Goal: Task Accomplishment & Management: Manage account settings

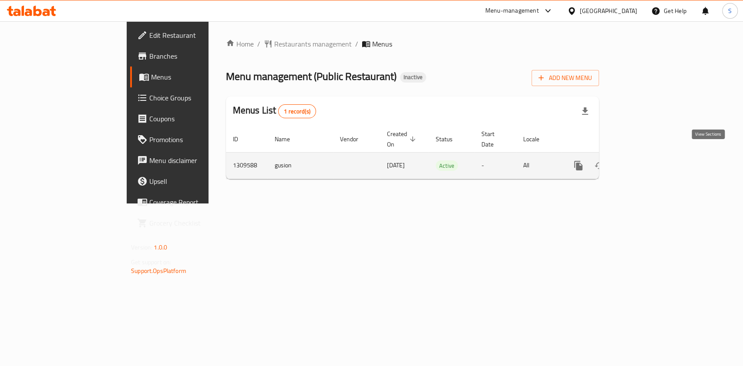
click at [646, 161] on icon "enhanced table" at bounding box center [641, 166] width 10 height 10
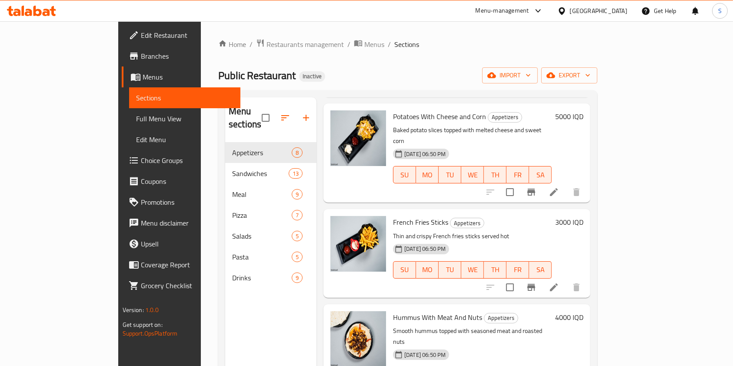
scroll to position [122, 0]
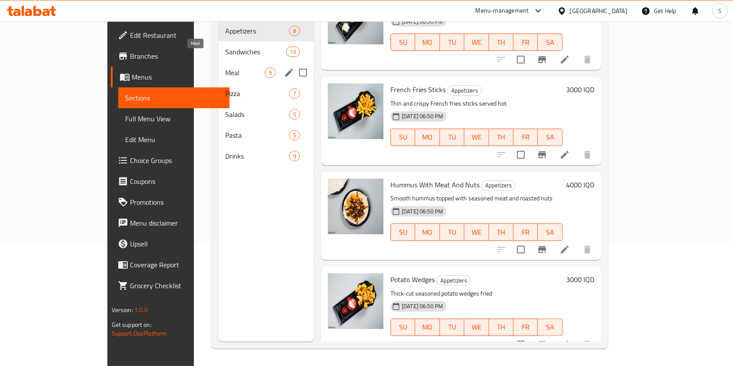
click at [218, 47] on div "Sandwiches 13" at bounding box center [266, 51] width 96 height 21
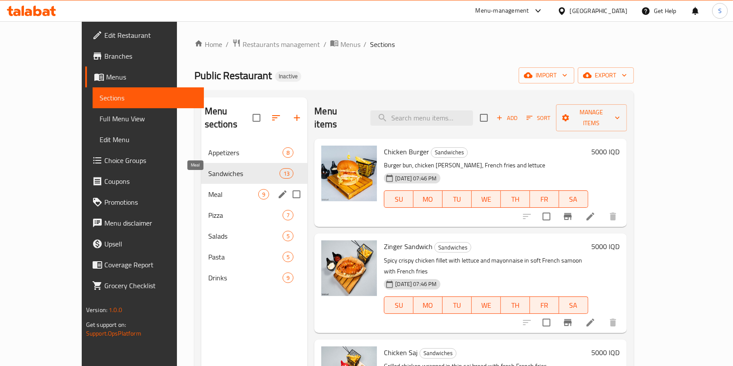
click at [201, 184] on div "Meal 9" at bounding box center [254, 194] width 107 height 21
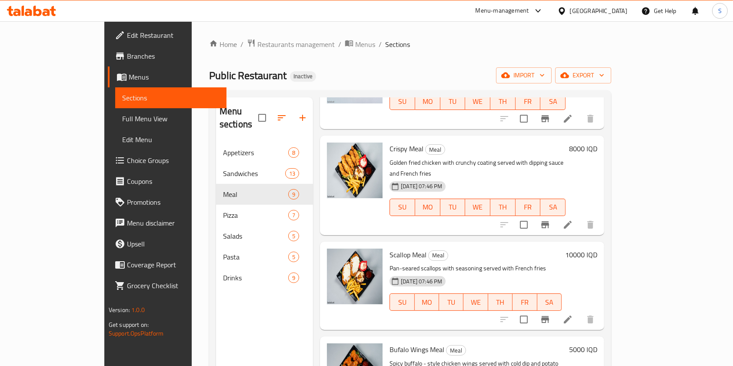
scroll to position [122, 0]
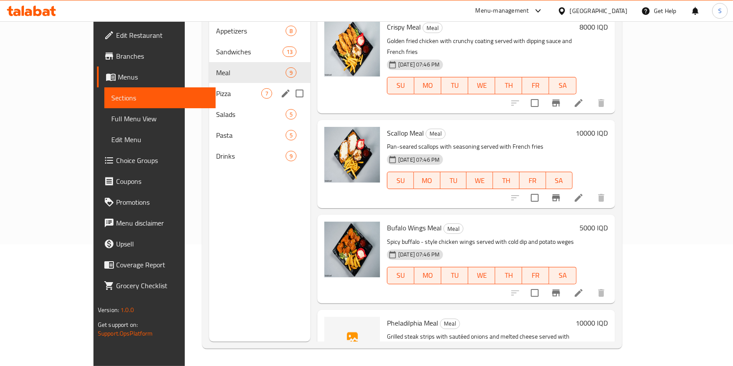
click at [216, 88] on span "Pizza" at bounding box center [238, 93] width 45 height 10
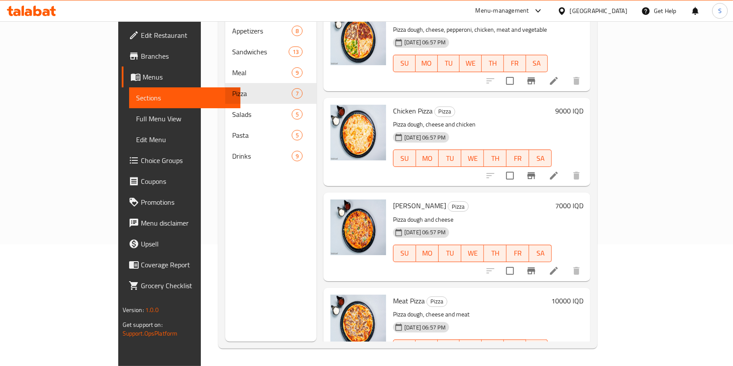
scroll to position [321, 0]
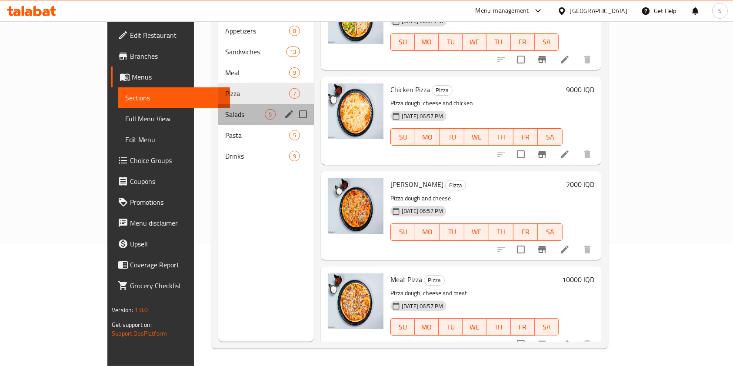
click at [218, 108] on div "Salads 5" at bounding box center [266, 114] width 96 height 21
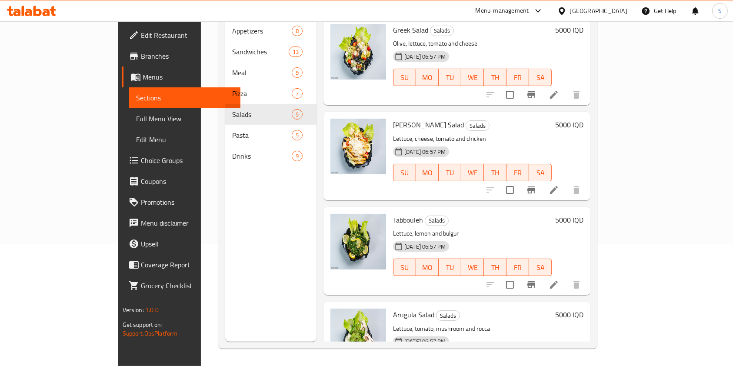
scroll to position [131, 0]
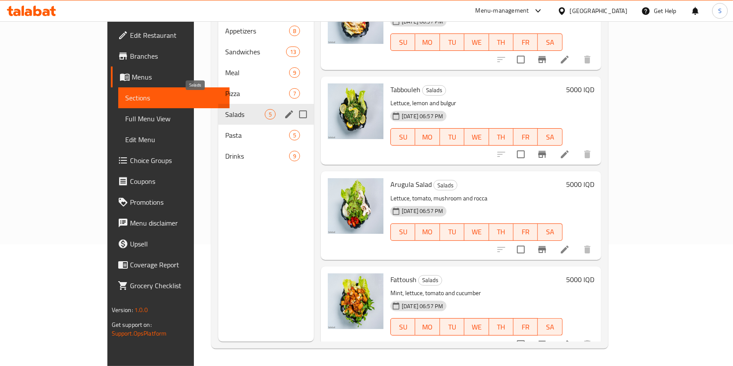
click at [225, 109] on span "Salads" at bounding box center [245, 114] width 40 height 10
click at [225, 130] on span "Pasta" at bounding box center [245, 135] width 40 height 10
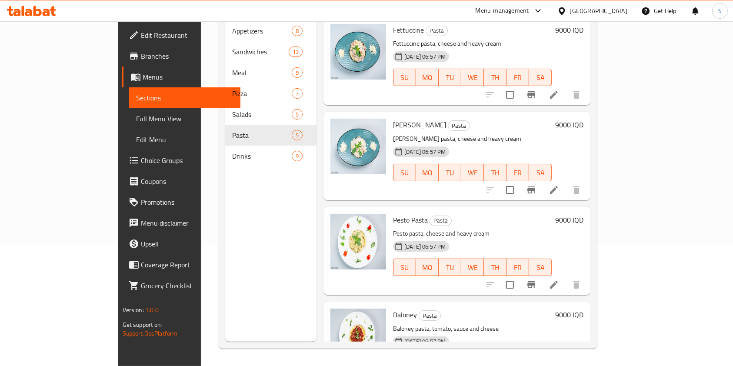
scroll to position [103, 0]
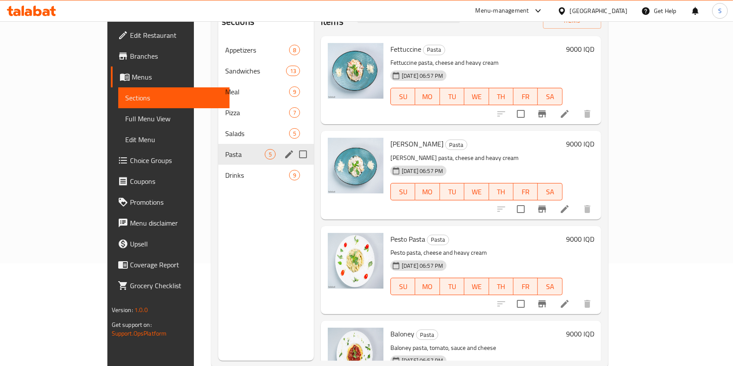
click at [225, 149] on span "Pasta" at bounding box center [245, 154] width 40 height 10
click at [225, 170] on span "Drinks" at bounding box center [245, 175] width 40 height 10
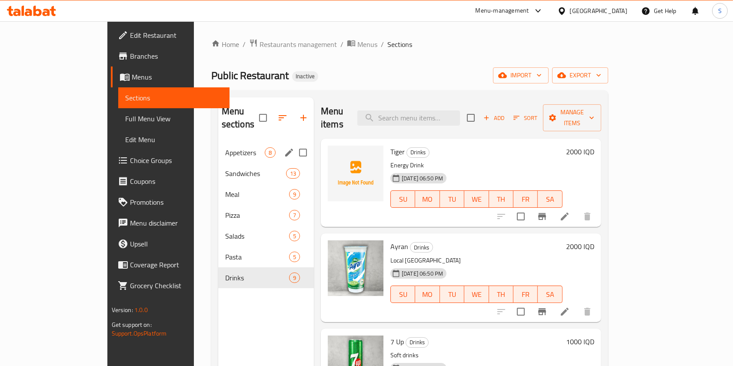
click at [218, 147] on div "Appetizers 8" at bounding box center [266, 152] width 96 height 21
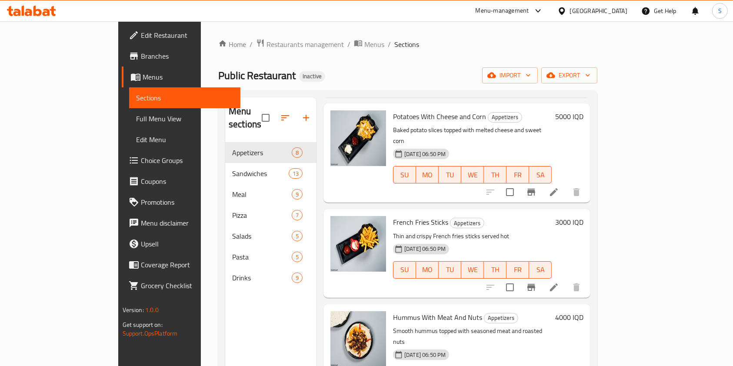
scroll to position [122, 0]
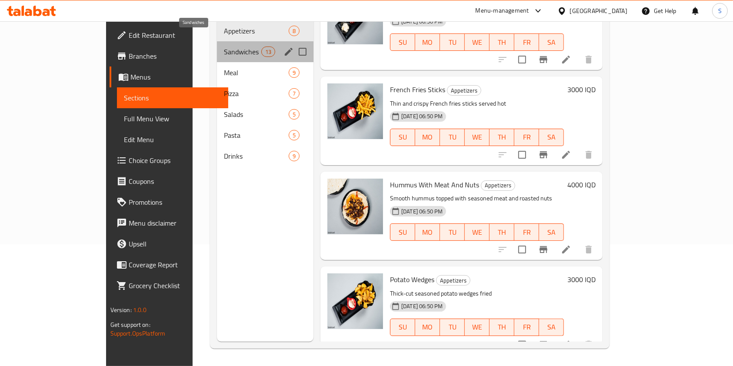
click at [224, 47] on span "Sandwiches" at bounding box center [242, 52] width 37 height 10
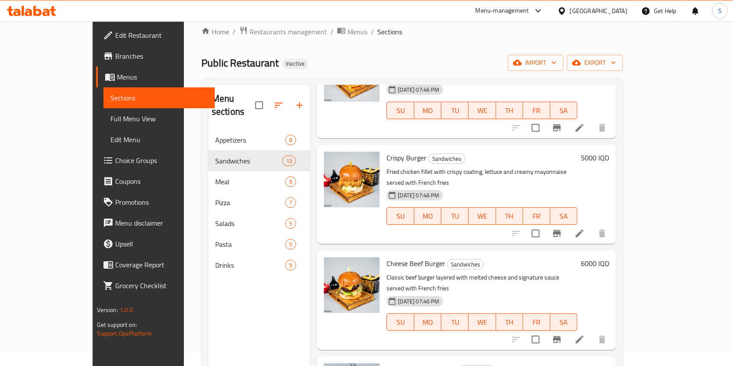
scroll to position [122, 0]
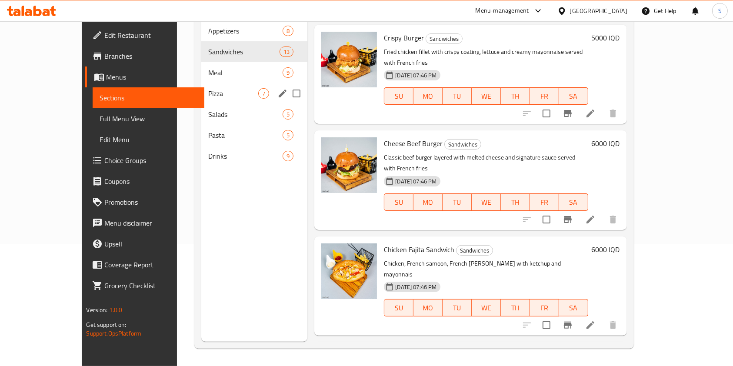
click at [208, 67] on span "Meal" at bounding box center [245, 72] width 75 height 10
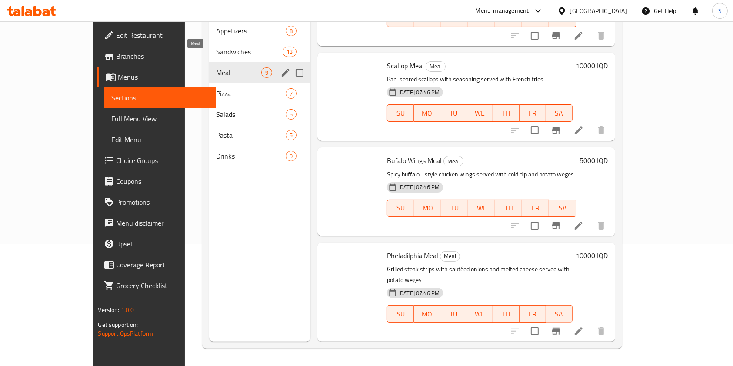
scroll to position [511, 0]
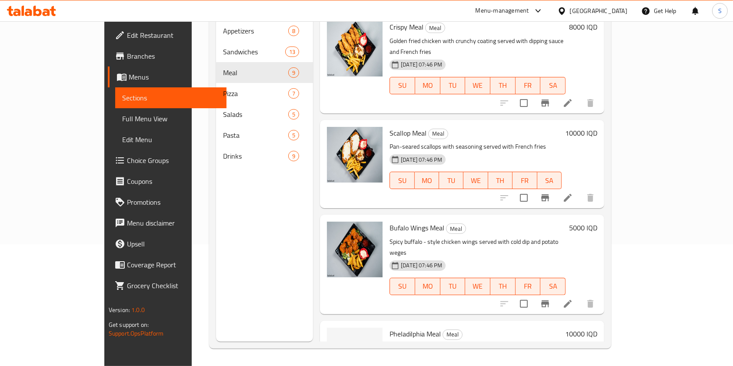
click at [397, 328] on span "Pheladilphia Meal" at bounding box center [415, 334] width 51 height 13
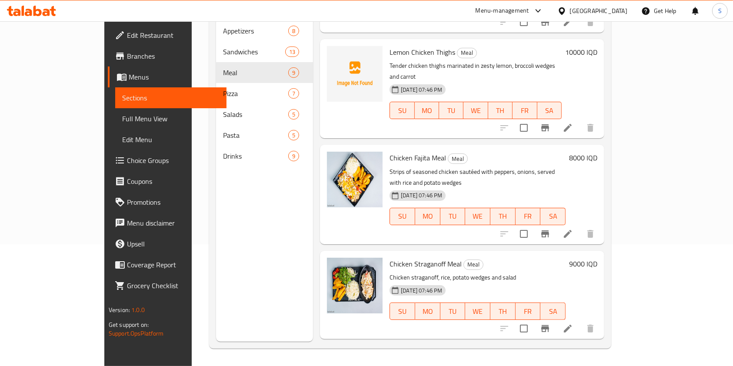
scroll to position [0, 0]
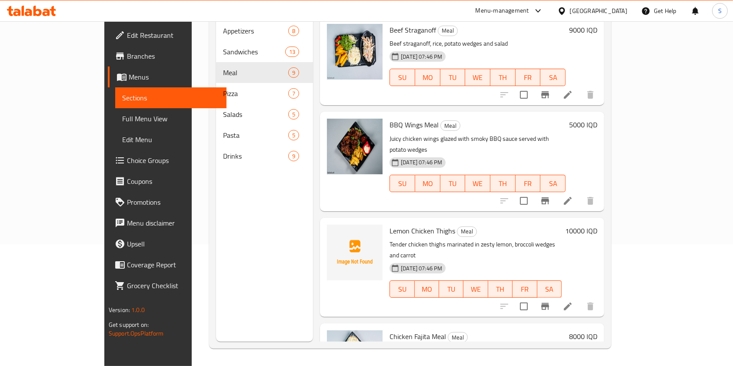
click at [386, 221] on div "Lemon Chicken Thighs Meal Tender chicken thighs marinated in zesty lemon, brocc…" at bounding box center [475, 267] width 179 height 92
click at [390, 224] on span "Lemon Chicken Thighs" at bounding box center [423, 230] width 66 height 13
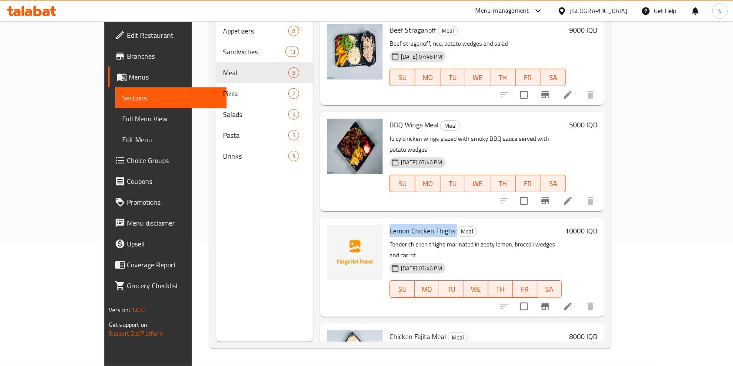
click at [390, 224] on span "Lemon Chicken Thighs" at bounding box center [423, 230] width 66 height 13
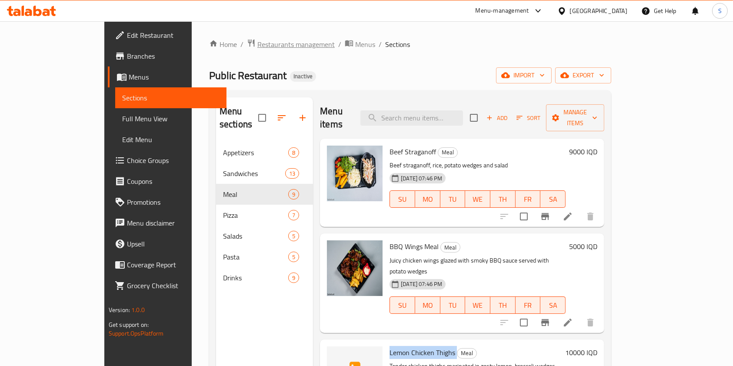
click at [258, 47] on span "Restaurants management" at bounding box center [296, 44] width 77 height 10
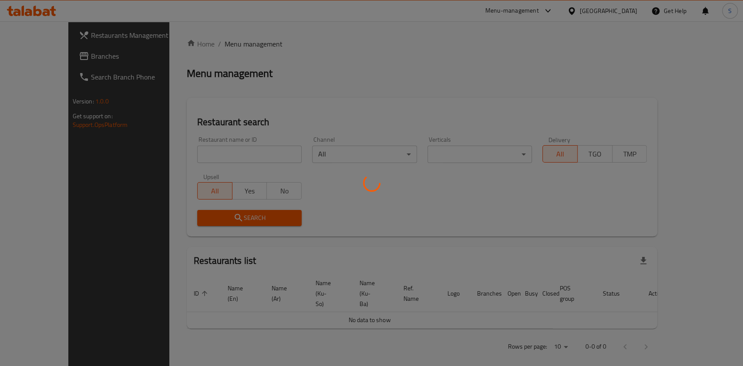
click at [238, 145] on div at bounding box center [371, 183] width 743 height 366
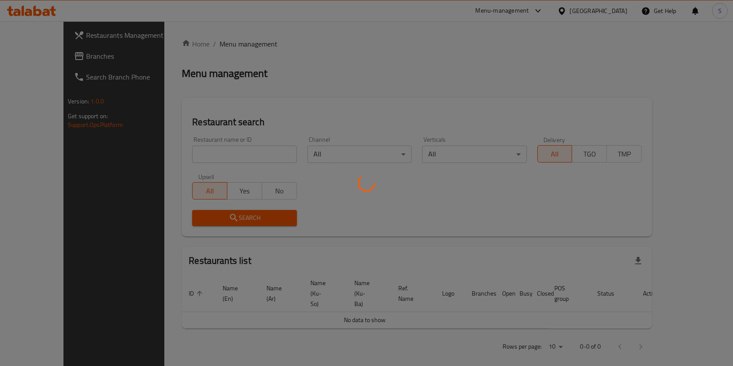
click at [185, 157] on div at bounding box center [366, 183] width 733 height 366
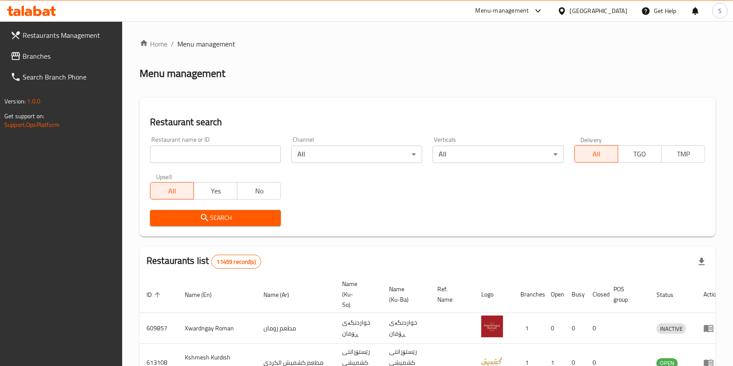
click at [185, 157] on input "search" at bounding box center [215, 154] width 131 height 17
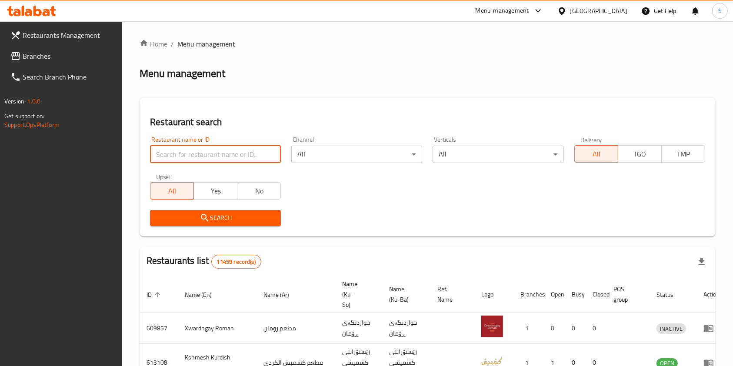
paste input "[PERSON_NAME]"
type input "[PERSON_NAME]"
click button "Search" at bounding box center [215, 218] width 131 height 16
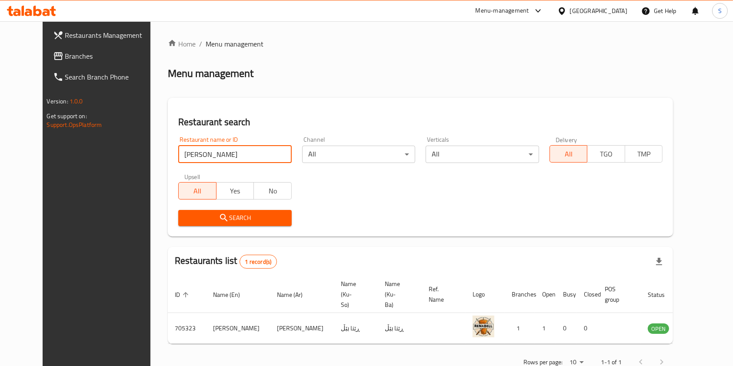
scroll to position [14, 0]
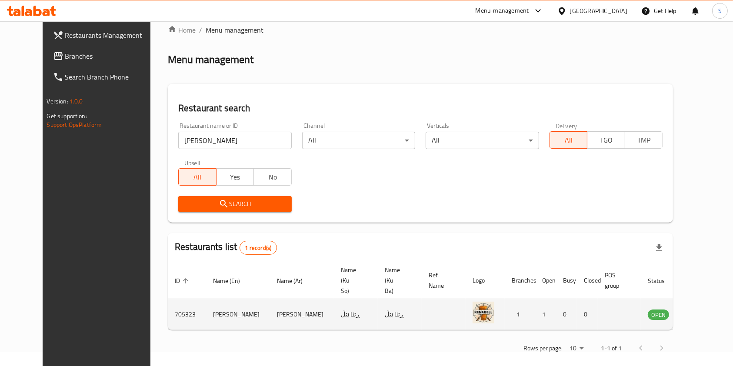
click at [689, 307] on td "enhanced table" at bounding box center [702, 314] width 30 height 31
click at [694, 311] on icon "enhanced table" at bounding box center [699, 314] width 10 height 7
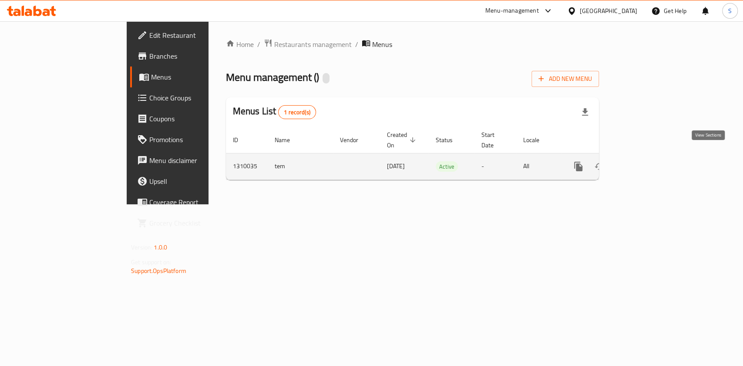
click at [645, 163] on icon "enhanced table" at bounding box center [641, 167] width 8 height 8
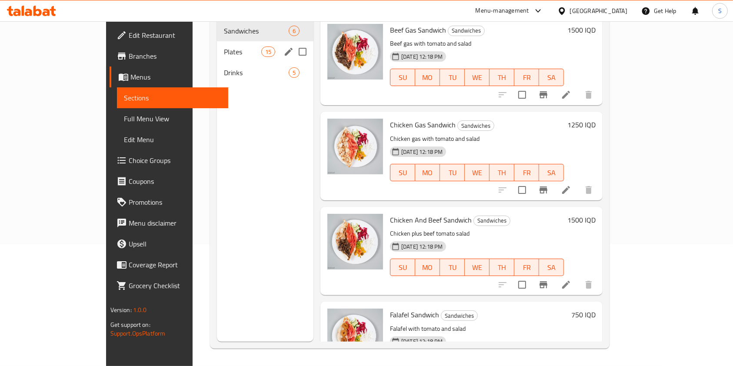
click at [224, 47] on span "Plates" at bounding box center [242, 52] width 37 height 10
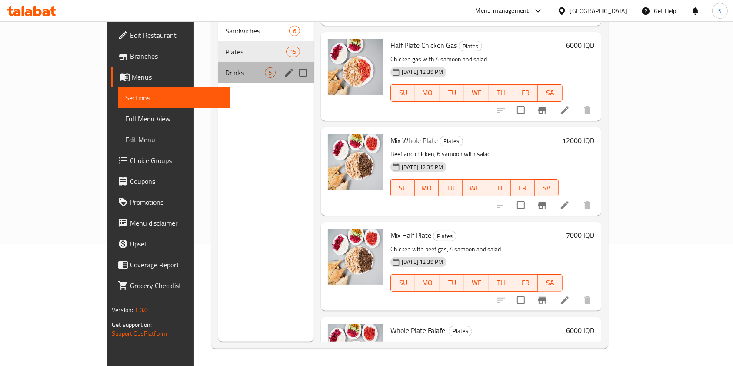
click at [225, 67] on span "Drinks" at bounding box center [245, 72] width 40 height 10
